Goal: Task Accomplishment & Management: Manage account settings

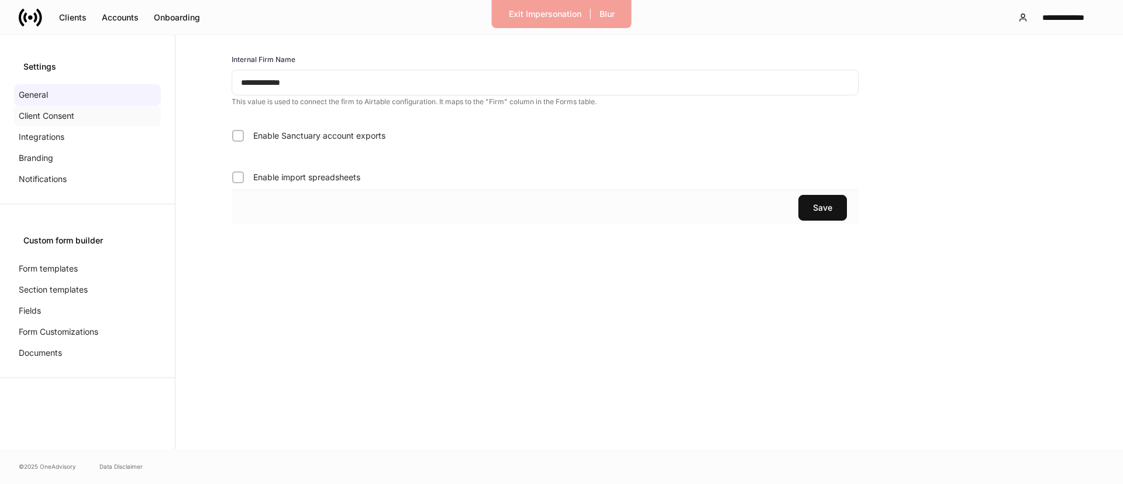
click at [114, 118] on div "Client Consent" at bounding box center [87, 115] width 147 height 21
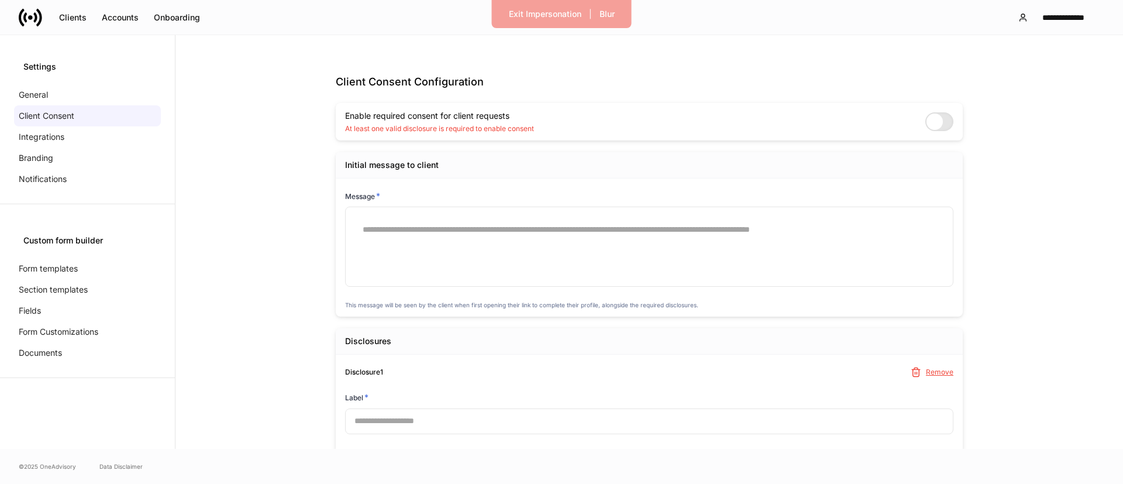
click at [547, 126] on div "Enable required consent for client requests At least one valid disclosure is re…" at bounding box center [649, 121] width 608 height 23
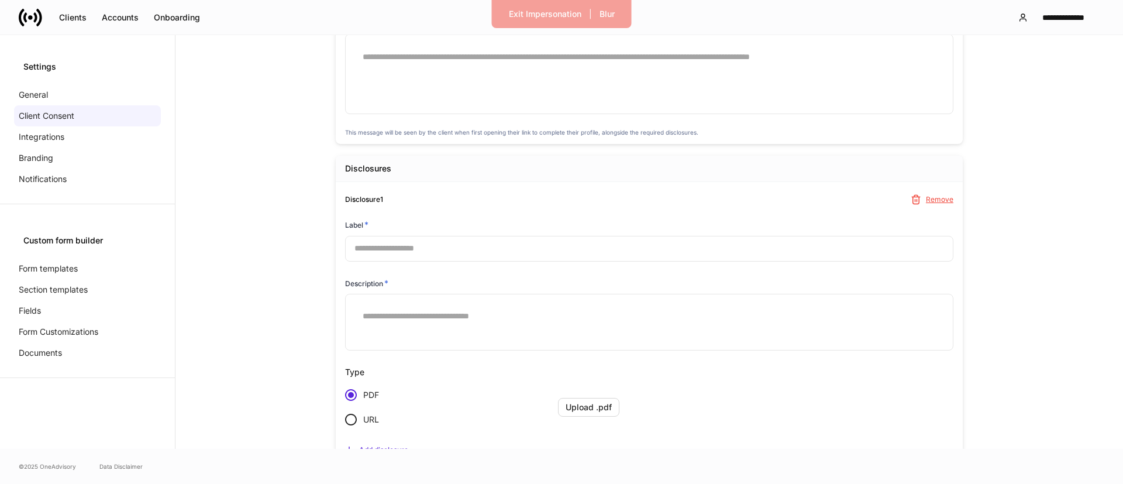
scroll to position [235, 0]
